Goal: Task Accomplishment & Management: Manage account settings

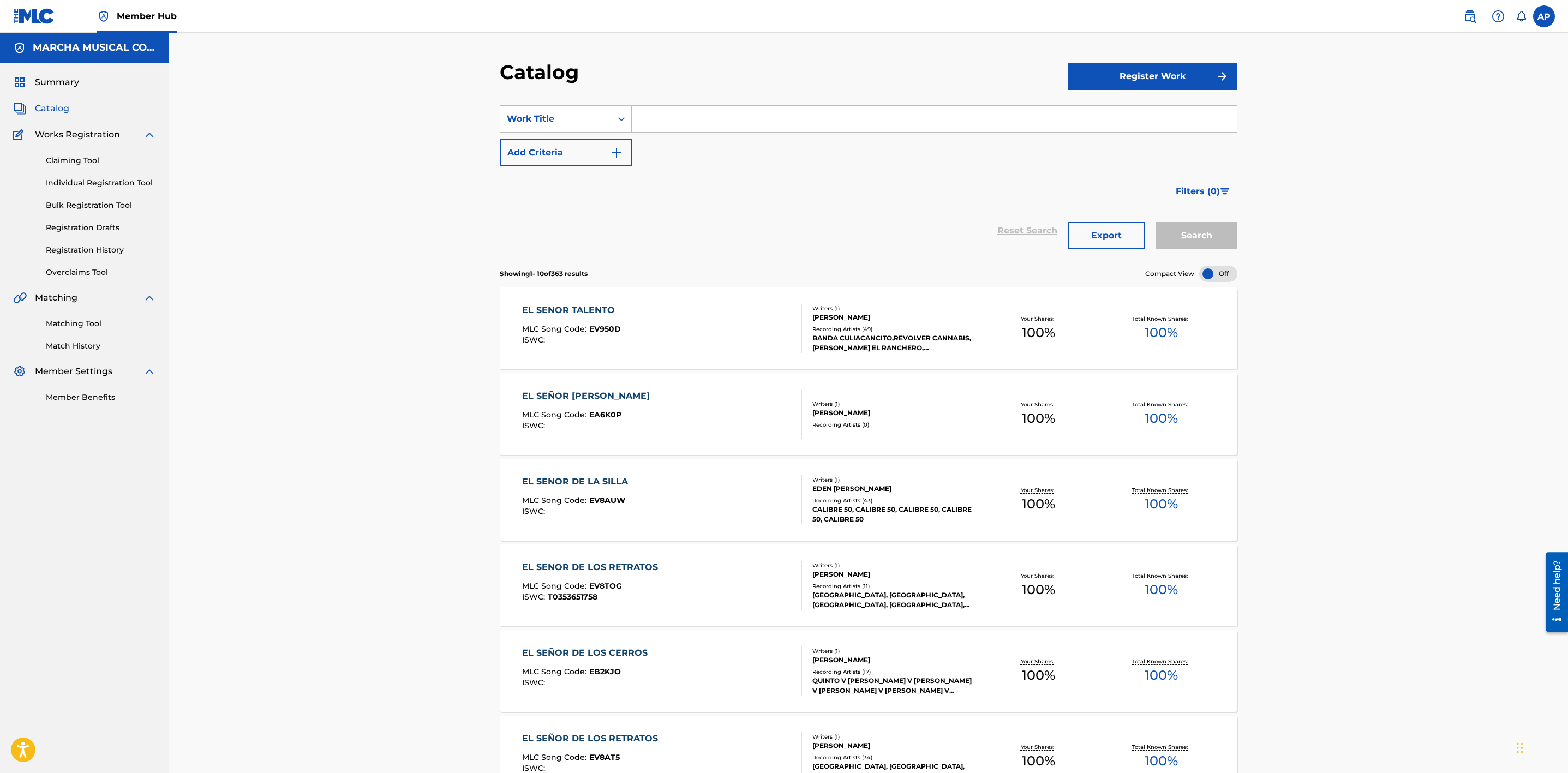
click at [60, 111] on span "Catalog" at bounding box center [52, 109] width 34 height 13
click at [105, 254] on link "Registration History" at bounding box center [101, 249] width 111 height 11
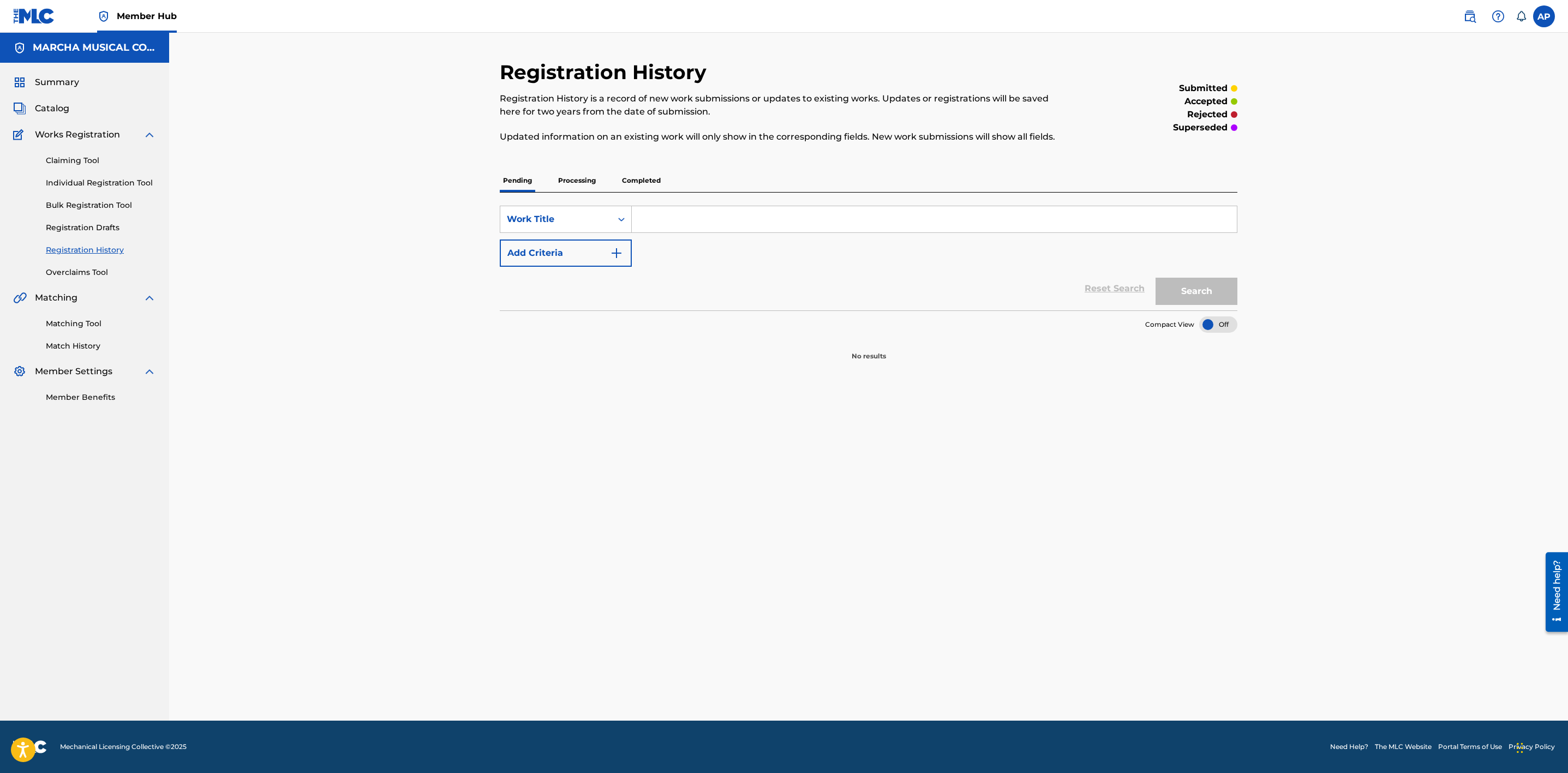
click at [1206, 331] on div at bounding box center [1218, 325] width 38 height 16
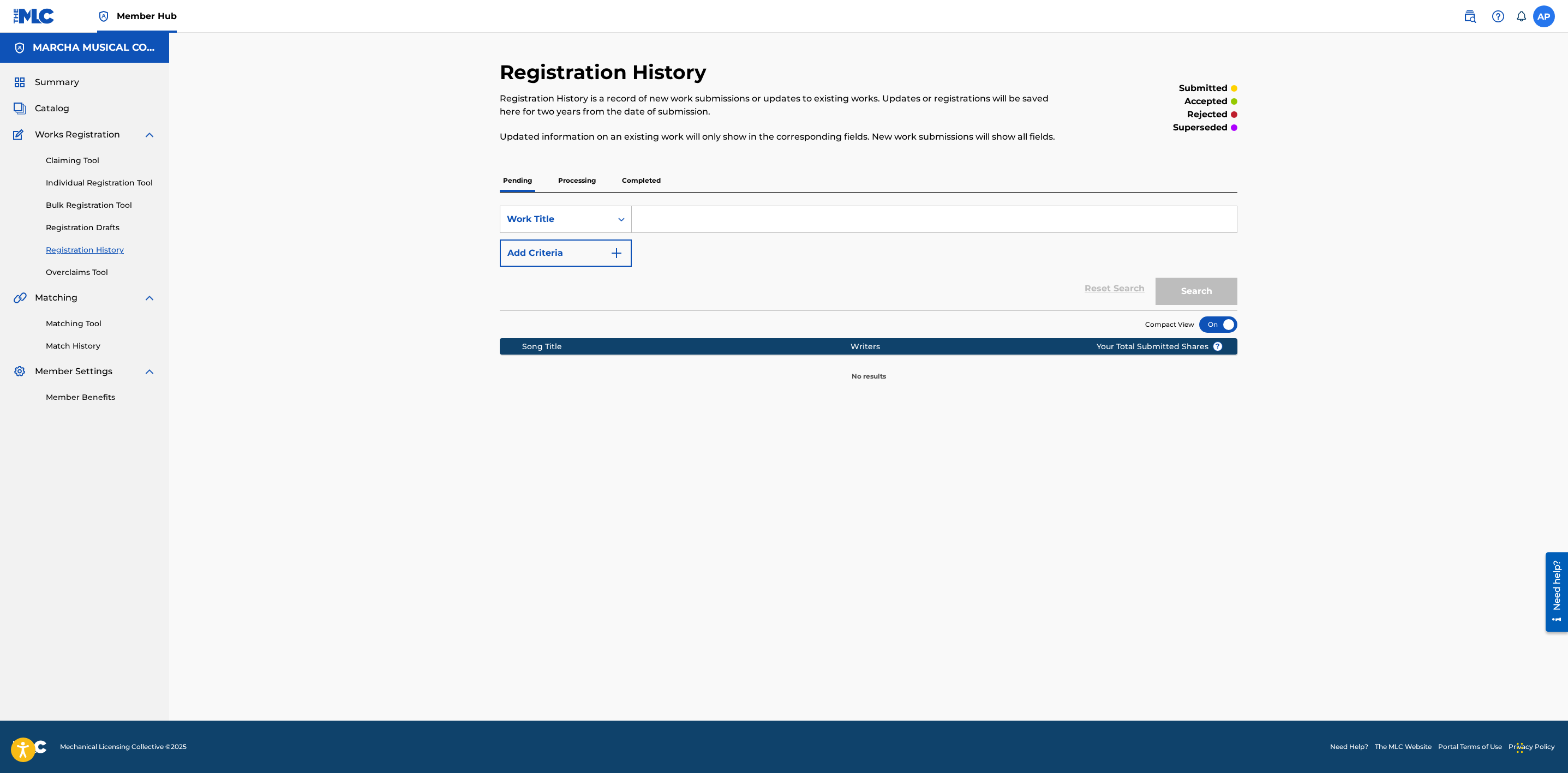
click at [1542, 21] on label at bounding box center [1543, 16] width 22 height 22
click at [1544, 16] on input "AP Arizbel Pacheco [EMAIL_ADDRESS][PERSON_NAME][DOMAIN_NAME] Notification Prefe…" at bounding box center [1544, 16] width 0 height 0
click at [1439, 159] on p "Log out" at bounding box center [1438, 154] width 25 height 10
click at [1544, 16] on input "AP Arizbel Pacheco [EMAIL_ADDRESS][PERSON_NAME][DOMAIN_NAME] Notification Prefe…" at bounding box center [1544, 16] width 0 height 0
